Goal: Check status: Check status

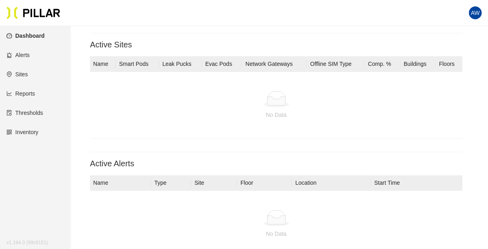
scroll to position [40, 0]
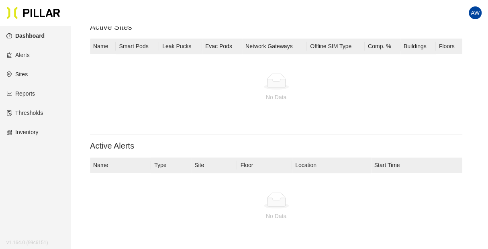
click at [34, 131] on link "Inventory" at bounding box center [22, 132] width 32 height 6
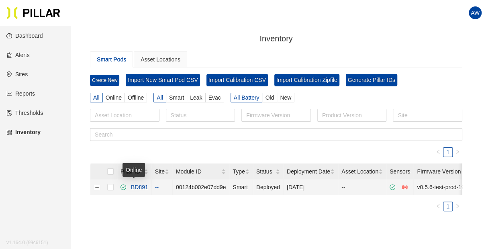
click at [140, 187] on link "BD891" at bounding box center [138, 187] width 20 height 6
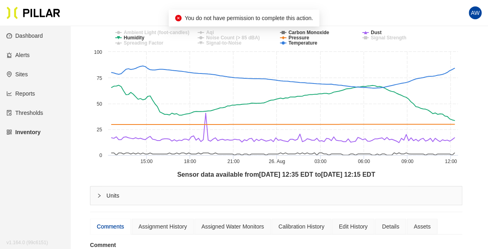
scroll to position [120, 0]
